Goal: Task Accomplishment & Management: Manage account settings

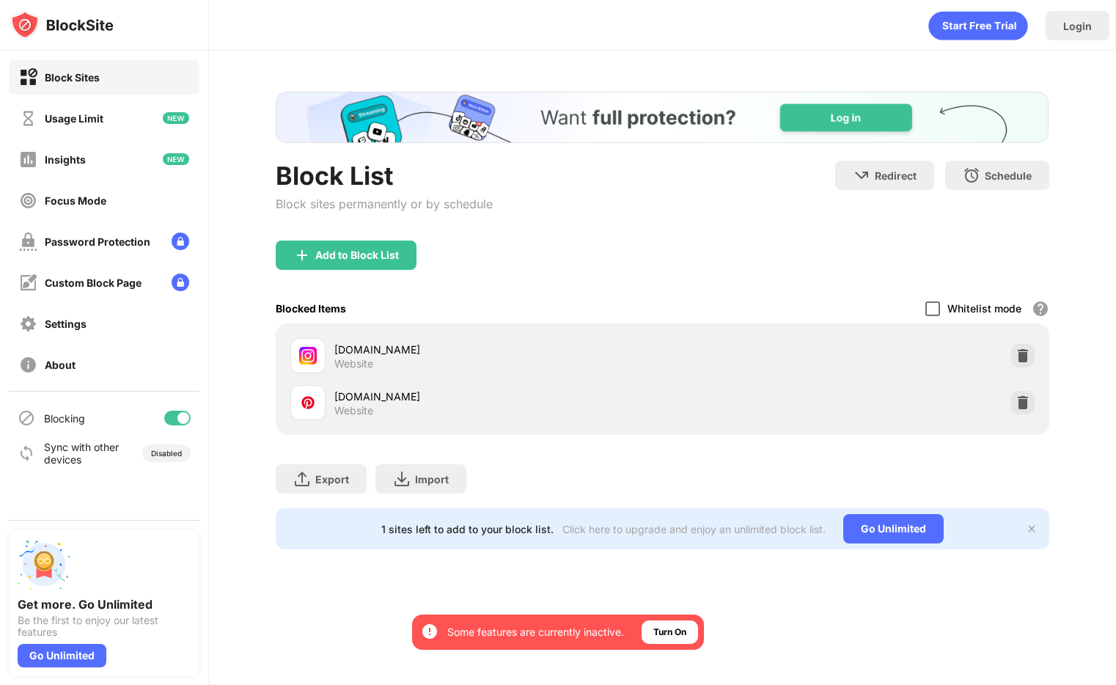
click at [932, 306] on div at bounding box center [933, 308] width 15 height 15
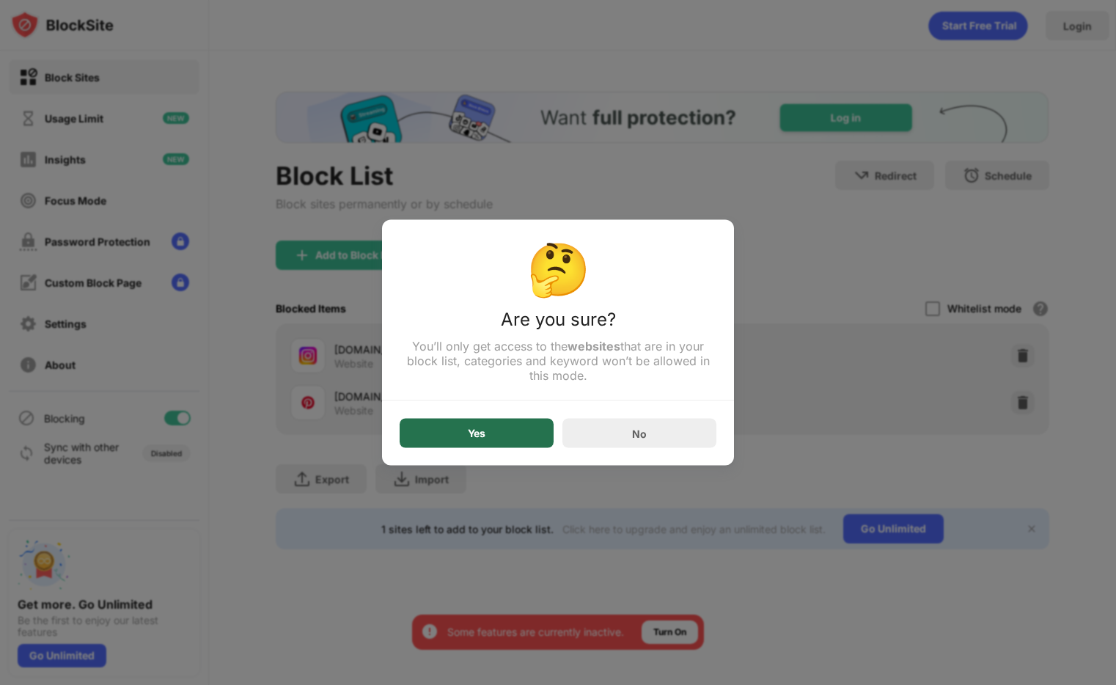
click at [486, 436] on div "Yes" at bounding box center [477, 433] width 154 height 29
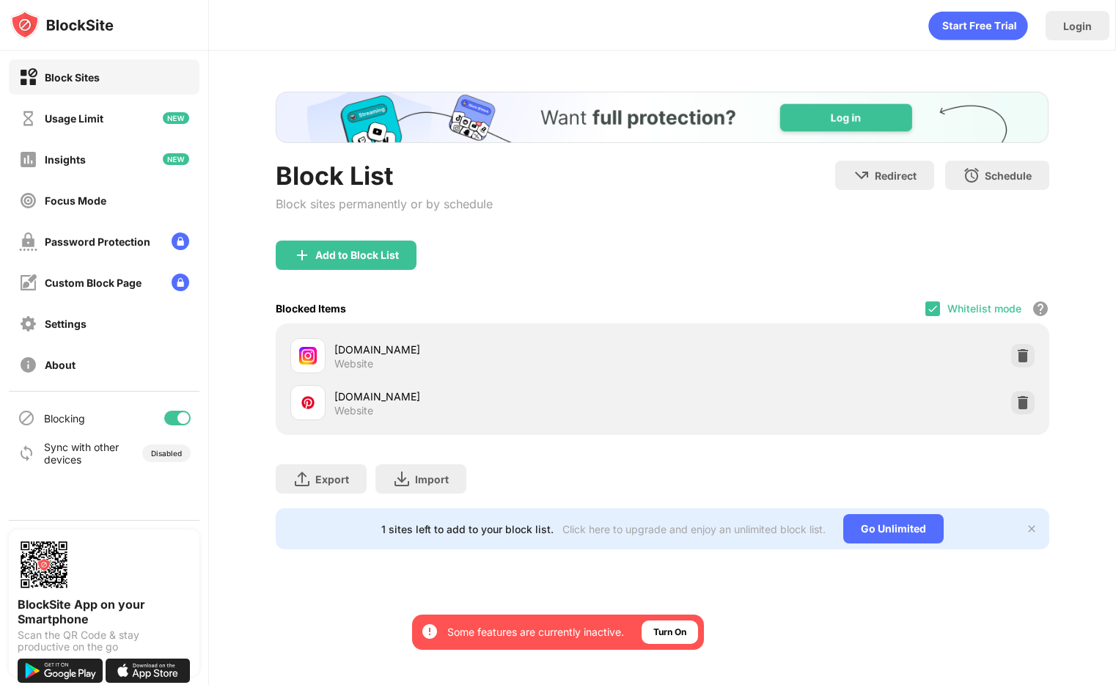
click at [926, 308] on div "Blocked Items Whitelist mode Block all websites except for those in your whitel…" at bounding box center [662, 308] width 773 height 30
click at [932, 310] on img at bounding box center [933, 309] width 12 height 12
